Goal: Use online tool/utility: Utilize a website feature to perform a specific function

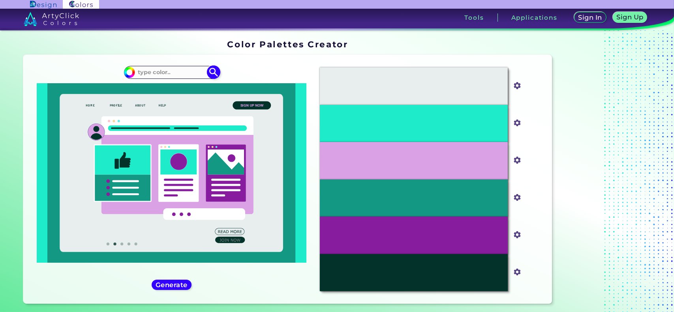
click at [150, 71] on input at bounding box center [171, 72] width 73 height 11
paste input "490203"
type input "490203"
click at [216, 72] on img at bounding box center [214, 73] width 14 height 14
type input "#000000"
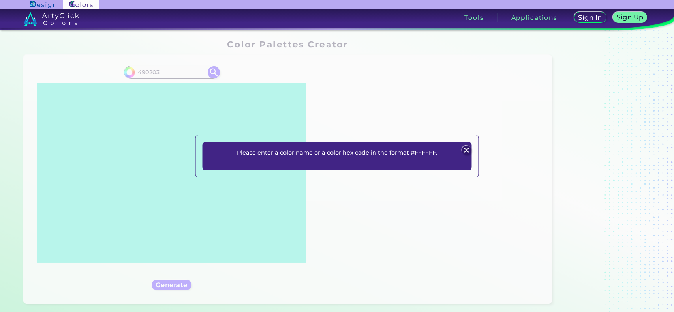
click at [136, 72] on div "Please enter a color name or a color hex code in the format #FFFFFF. Plans Sign…" at bounding box center [337, 156] width 674 height 312
drag, startPoint x: 144, startPoint y: 70, endPoint x: 406, endPoint y: 133, distance: 269.5
click at [146, 70] on div "Please enter a color name or a color hex code in the format #FFFFFF. Plans Sign…" at bounding box center [337, 156] width 674 height 312
click at [462, 148] on div at bounding box center [466, 150] width 11 height 11
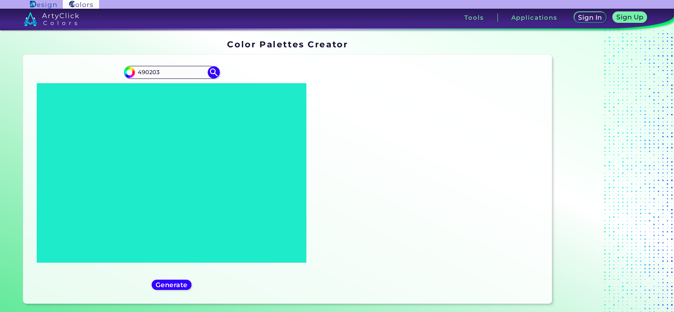
click at [466, 148] on div "Oops - something went wrong. Please try again. #E8EEEE #e8eeee #1EEBC9 #1eebc9 …" at bounding box center [430, 179] width 232 height 237
click at [139, 74] on input "490203" at bounding box center [171, 72] width 73 height 11
type input "#490203"
drag, startPoint x: 207, startPoint y: 67, endPoint x: 219, endPoint y: 71, distance: 13.2
click at [210, 68] on div "#000000 #490203" at bounding box center [172, 72] width 96 height 13
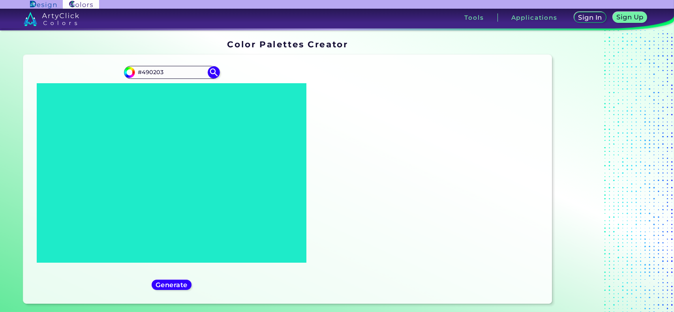
click at [220, 71] on div "#000000 #490203" at bounding box center [172, 179] width 284 height 237
click at [219, 76] on div "#000000 #490203" at bounding box center [172, 179] width 284 height 237
click at [214, 73] on img at bounding box center [214, 73] width 14 height 14
type input "#490203"
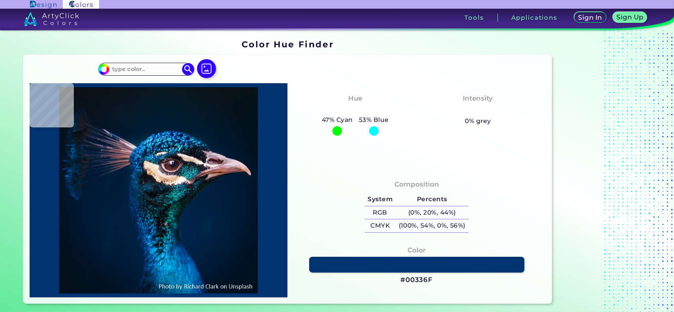
type input "#091b2f"
type input "#091B2F"
type input "#071a32"
type input "#071A32"
type input "#0b1728"
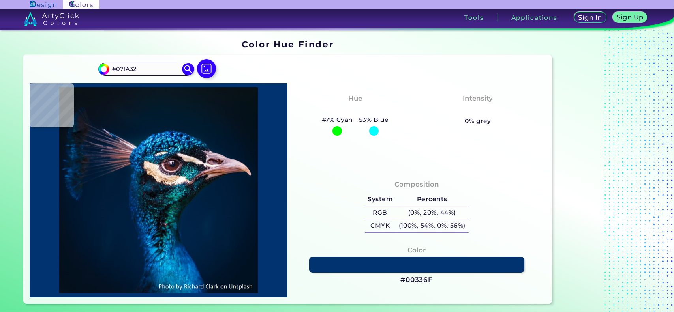
type input "#0B1728"
type input "#0a1623"
type input "#0A1623"
type input "#0b1521"
type input "#0B1521"
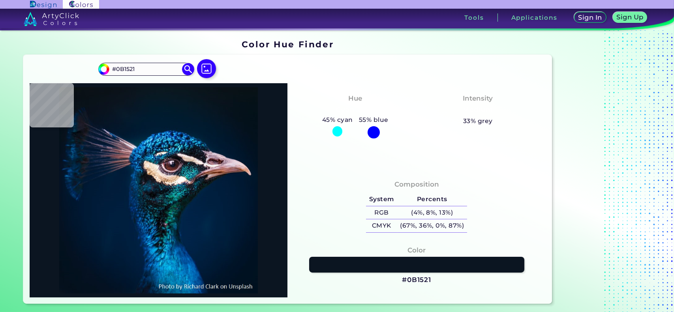
type input "#111926"
type input "#0b1724"
type input "#0B1724"
type input "#0f1723"
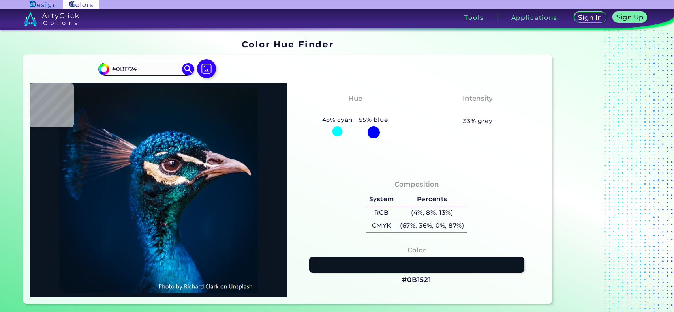
type input "#0F1723"
type input "#09182a"
type input "#09182A"
type input "#05152e"
type input "#05152E"
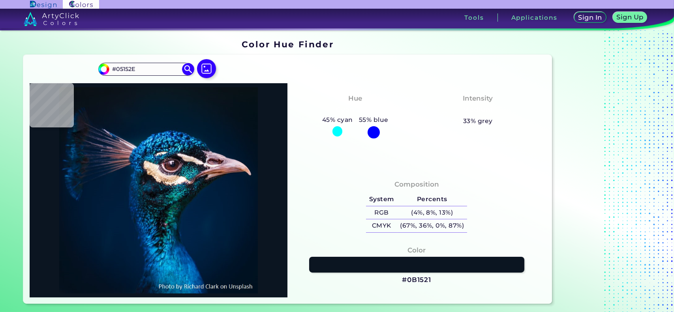
type input "#071626"
type input "#08142a"
type input "#08142A"
type input "#071329"
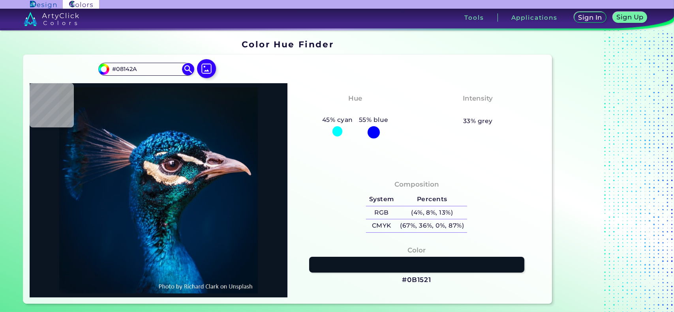
type input "#071329"
type input "#0c192c"
type input "#0C192C"
type input "#0d1d36"
type input "#0D1D36"
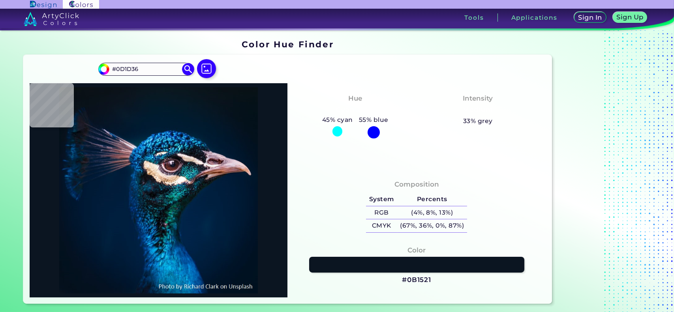
type input "#2a314b"
type input "#2A314B"
type input "#19213e"
type input "#19213E"
type input "#25223c"
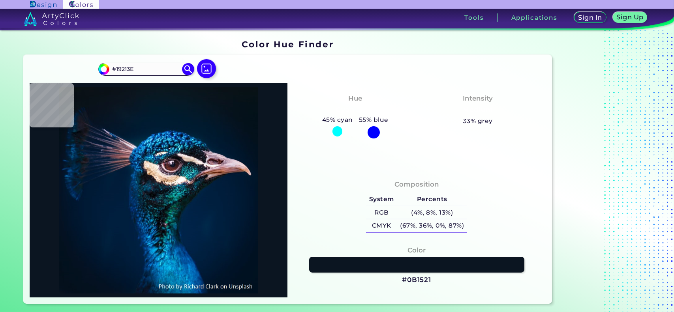
type input "#25223C"
type input "#443f54"
type input "#443F54"
type input "#50445c"
type input "#50445C"
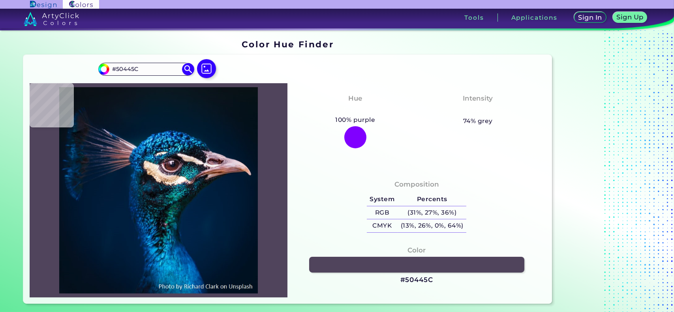
type input "#313d5d"
type input "#313D5D"
type input "#001d39"
type input "#001D39"
type input "#2c3e61"
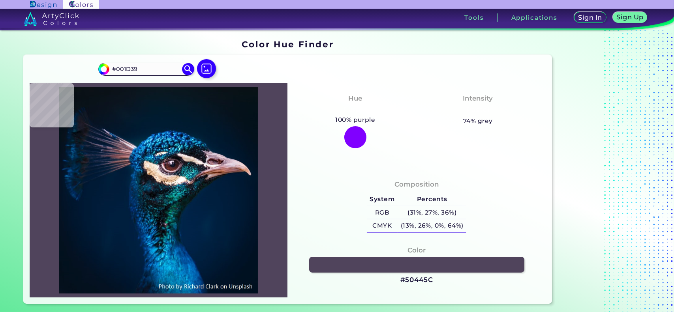
type input "#2C3E61"
type input "#4e4965"
type input "#4E4965"
type input "#a499b0"
type input "#A499B0"
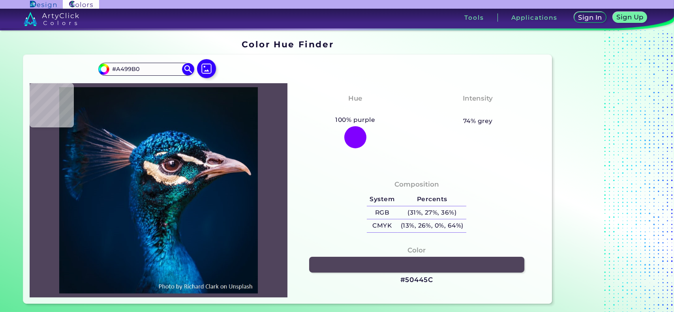
type input "#7c6a80"
type input "#7C6A80"
type input "#a38da3"
type input "#A38DA3"
type input "#a2839a"
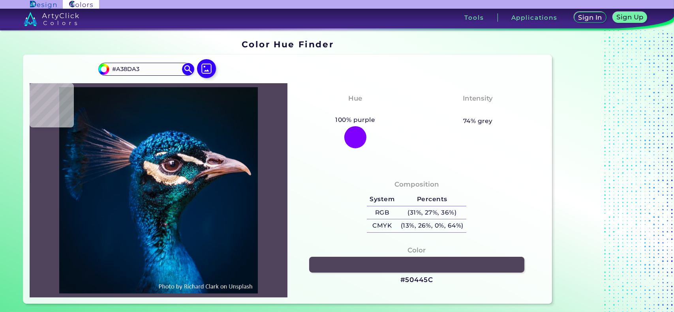
type input "#A2839A"
type input "#826276"
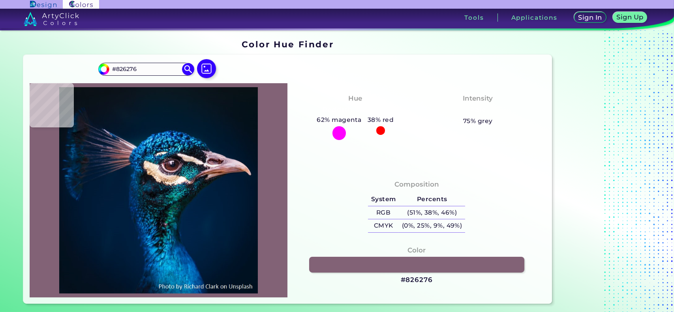
type input "#c8b0bb"
type input "#C8B0BB"
type input "#907382"
type input "#866472"
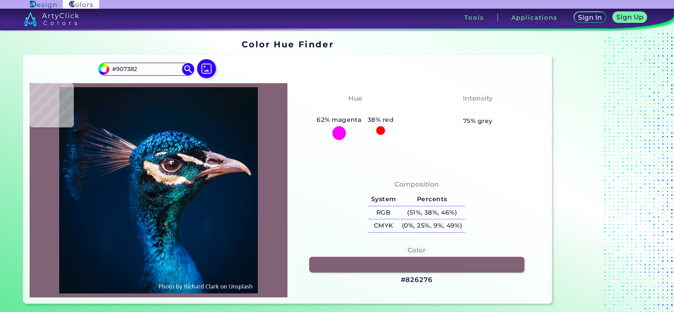
type input "#866472"
type input "#594b61"
type input "#594B61"
type input "#8a748a"
type input "#8A748A"
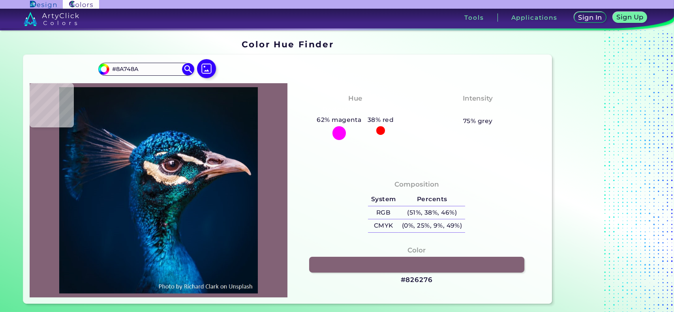
type input "#33334b"
type input "#33334B"
type input "#03192f"
type input "#03192F"
type input "#3a4363"
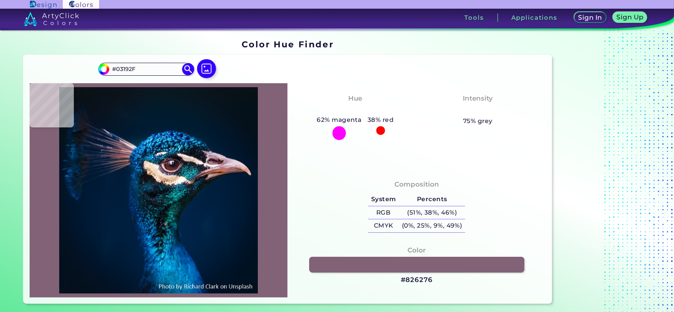
type input "#3A4363"
type input "#313247"
type input "#1a233d"
type input "#1A233D"
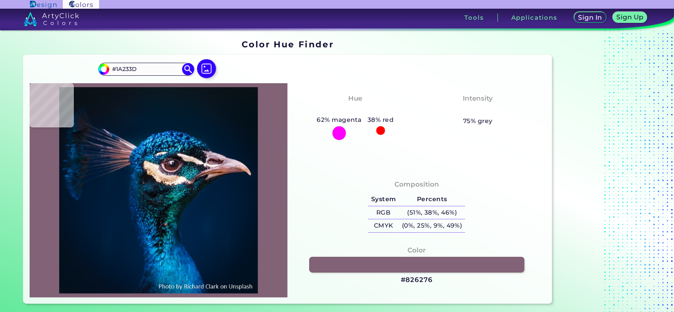
type input "#242d46"
type input "#242D46"
type input "#0a1b34"
type input "#0A1B34"
type input "#0c1e36"
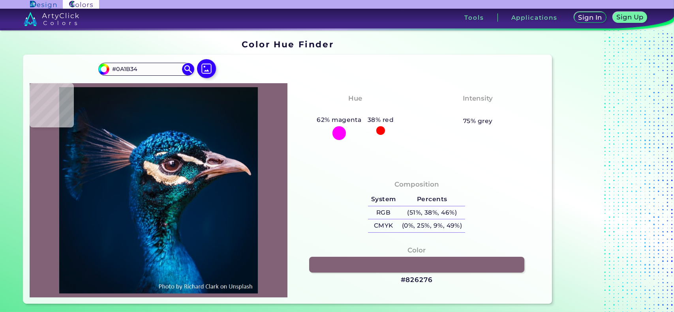
type input "#0C1E36"
type input "#01172e"
type input "#01172E"
type input "#041933"
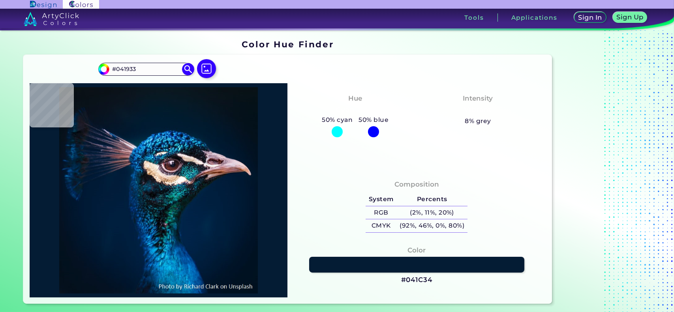
type input "#041c34"
type input "#041C34"
type input "#041835"
type input "#0a1f3b"
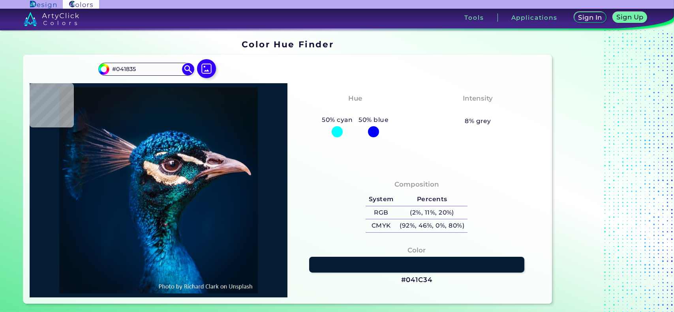
type input "#0A1F3B"
type input "#14223d"
type input "#14223D"
type input "#061c38"
type input "#061C38"
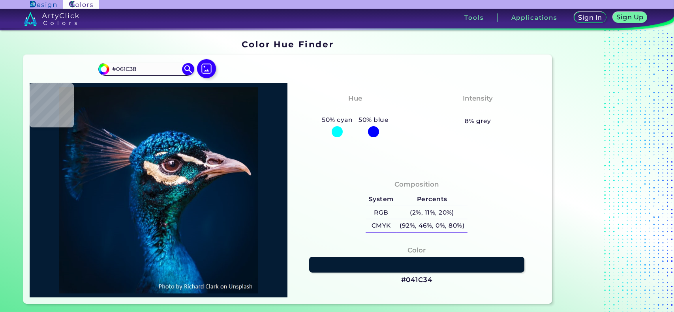
type input "#142948"
type input "#004171"
type input "#b89572"
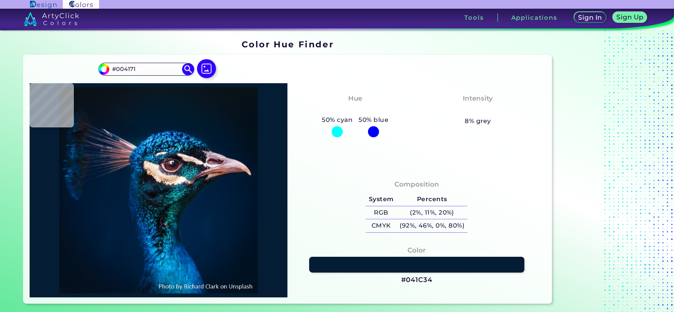
type input "#B89572"
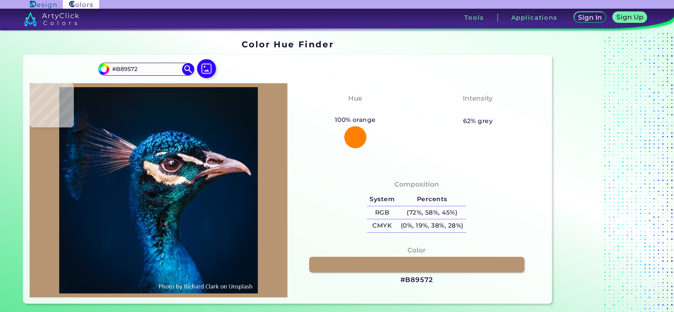
type input "#001d3b"
type input "#001D3B"
type input "#000000"
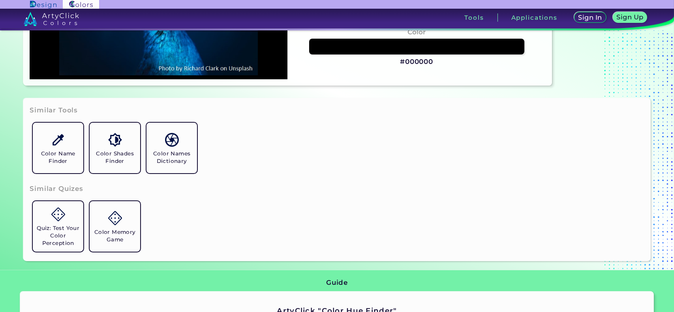
scroll to position [237, 0]
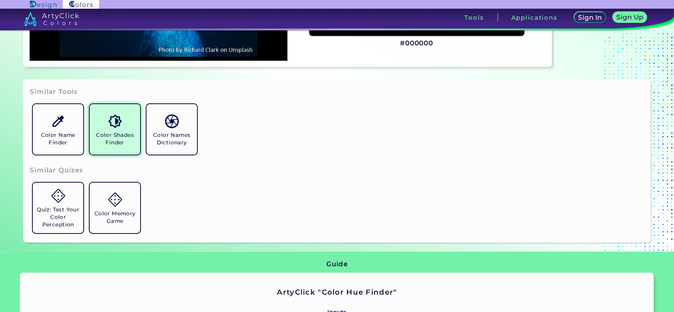
click at [103, 131] on link "Color Shades Finder" at bounding box center [114, 129] width 57 height 57
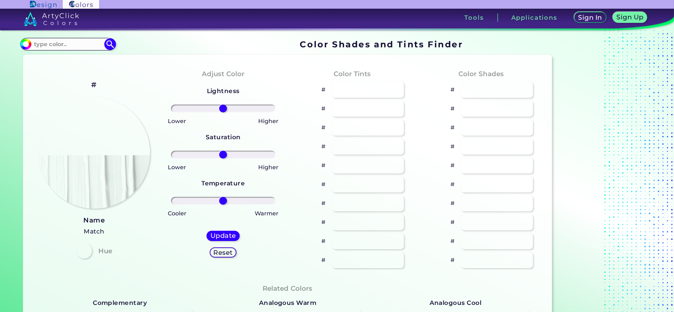
type input "#70e6d2"
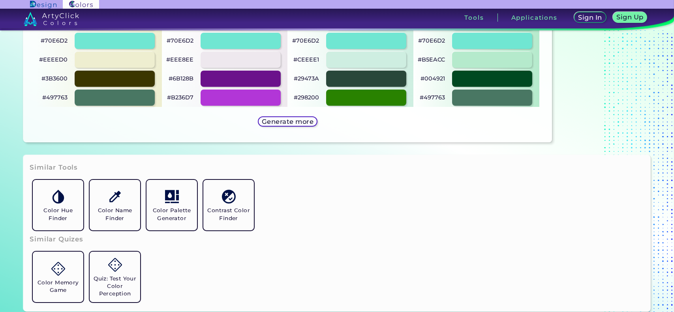
scroll to position [474, 0]
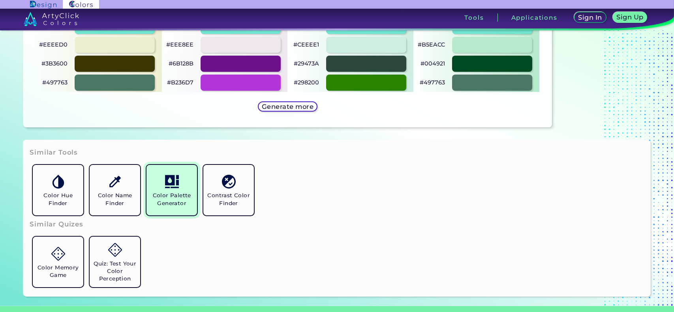
click at [179, 177] on link "Color Palette Generator" at bounding box center [171, 190] width 57 height 57
